Goal: Task Accomplishment & Management: Use online tool/utility

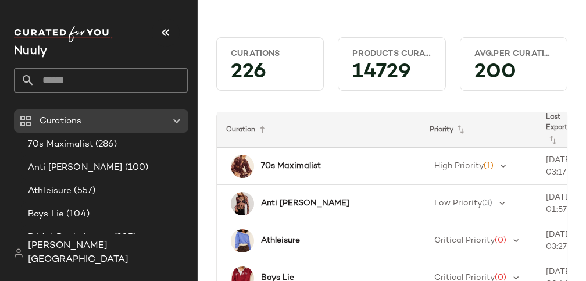
click at [126, 76] on input "text" at bounding box center [111, 80] width 153 height 24
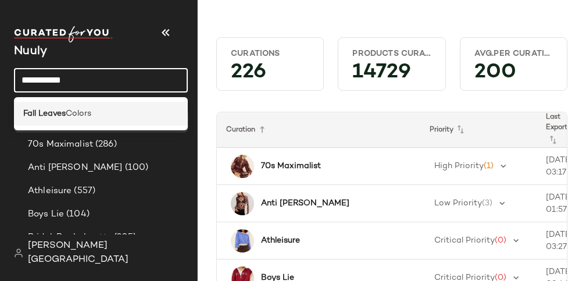
type input "**********"
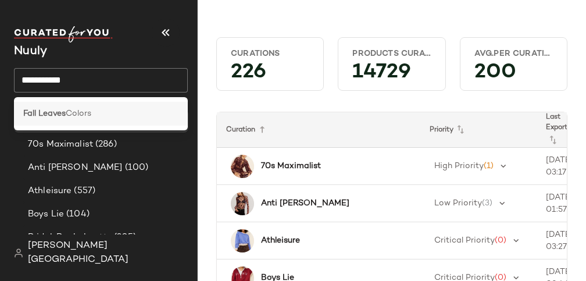
click at [90, 112] on span "Colors" at bounding box center [79, 114] width 26 height 12
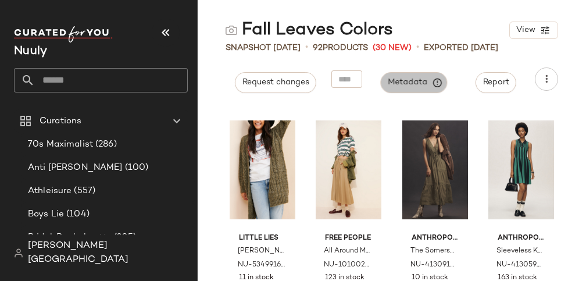
click at [421, 84] on span "Metadata" at bounding box center [414, 82] width 53 height 10
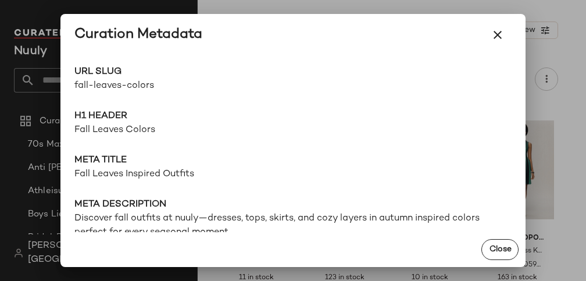
click at [134, 81] on span "fall-leaves-colors" at bounding box center [183, 86] width 219 height 14
copy div "fall-leaves-colors Go to Shop"
